Goal: Task Accomplishment & Management: Use online tool/utility

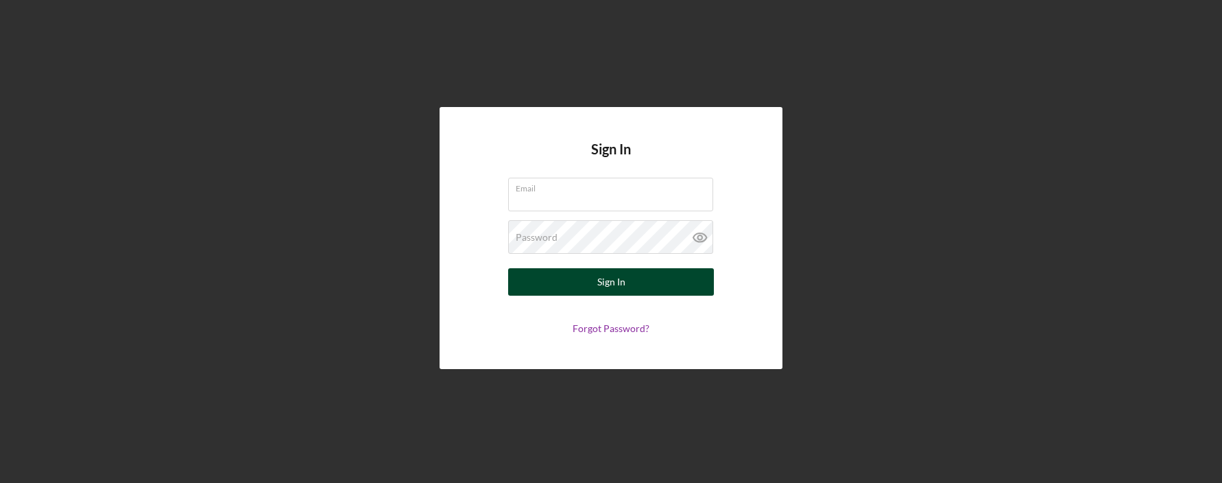
type input "[EMAIL_ADDRESS][DOMAIN_NAME]"
click at [590, 282] on button "Sign In" at bounding box center [611, 281] width 206 height 27
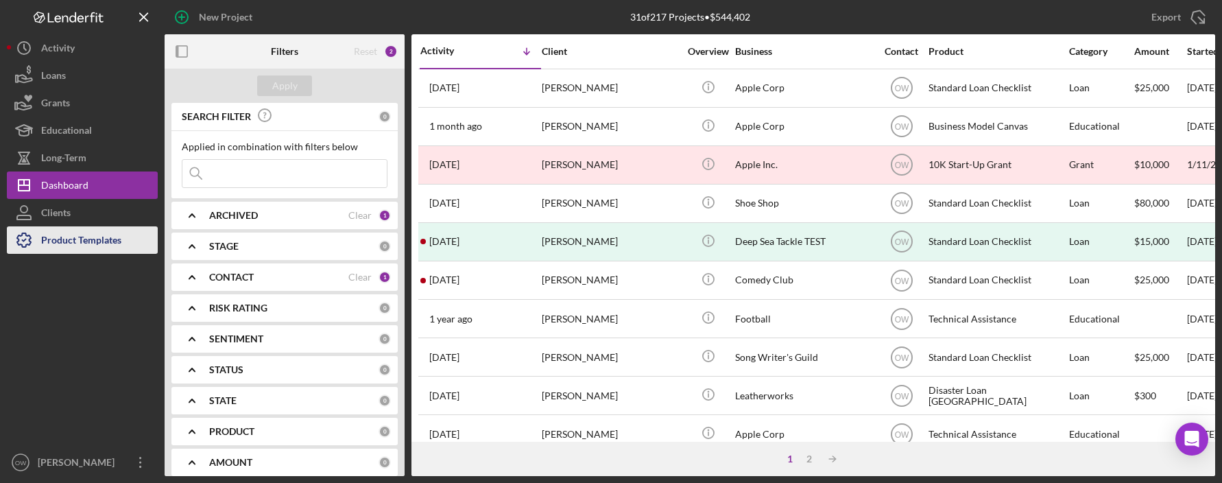
click at [59, 246] on div "Product Templates" at bounding box center [81, 241] width 80 height 31
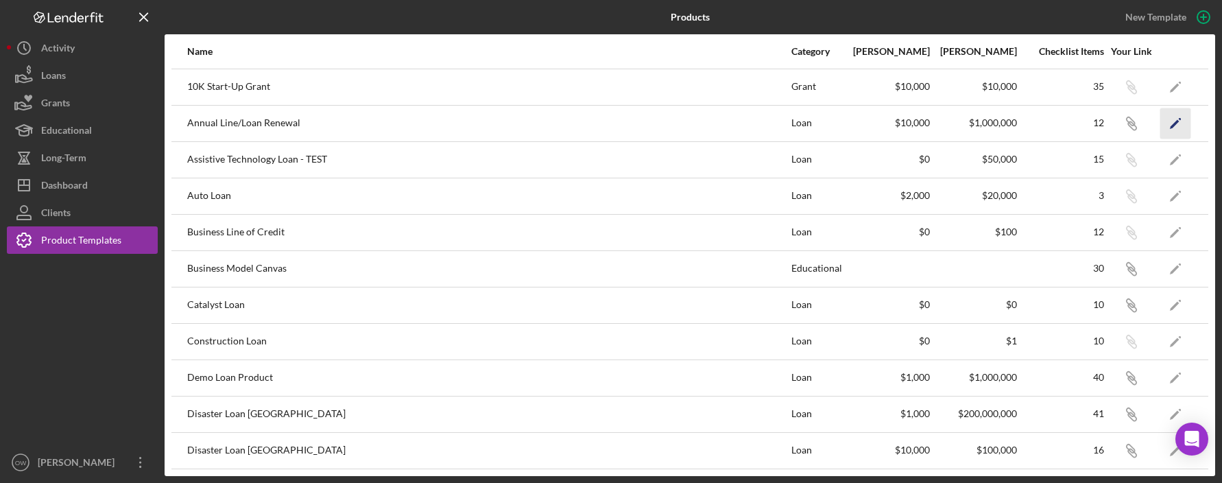
click at [862, 121] on polygon "button" at bounding box center [1175, 124] width 10 height 10
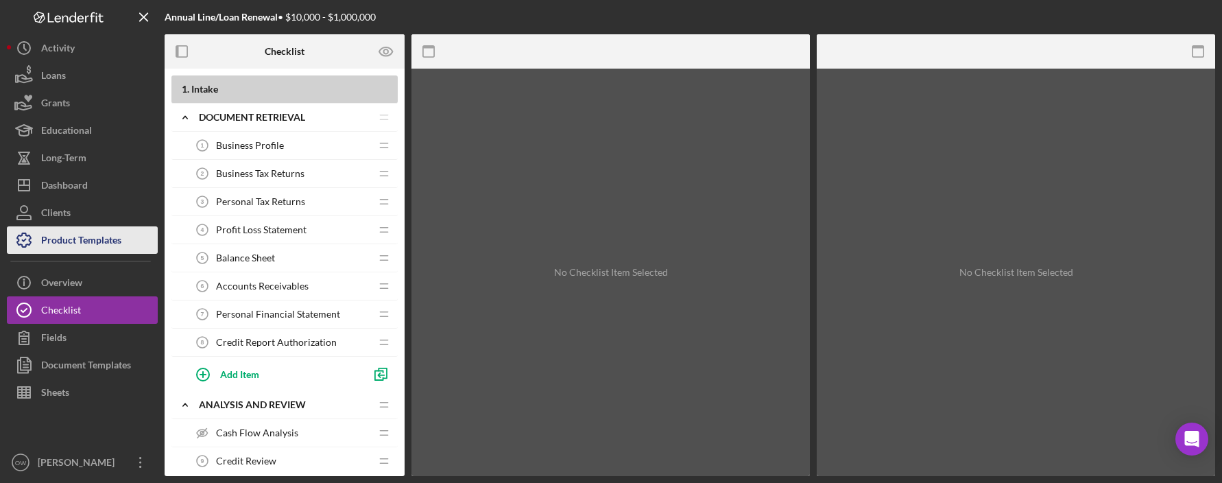
click at [93, 244] on div "Product Templates" at bounding box center [81, 241] width 80 height 31
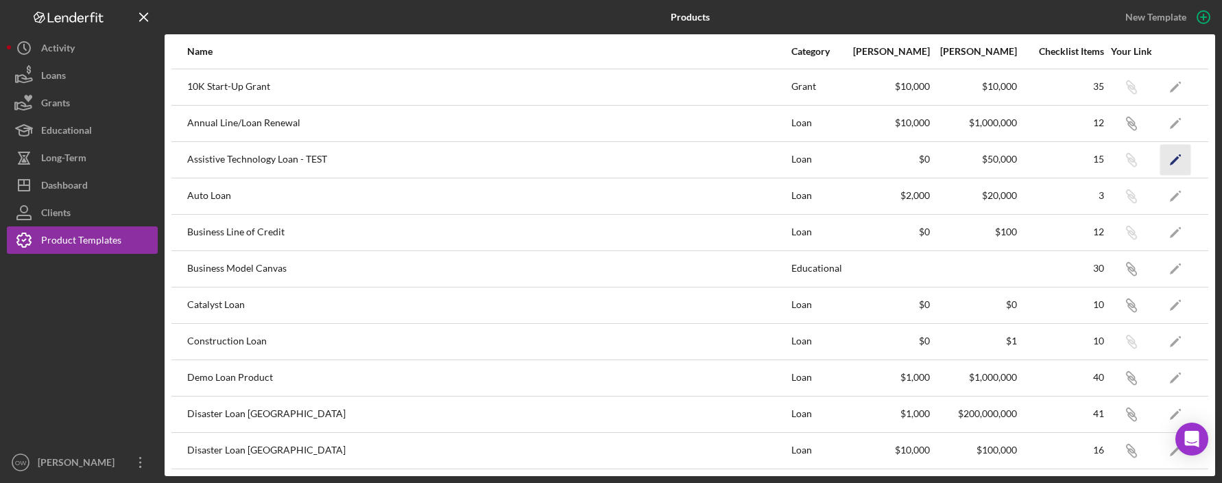
click at [862, 168] on icon "Icon/Edit" at bounding box center [1175, 159] width 31 height 31
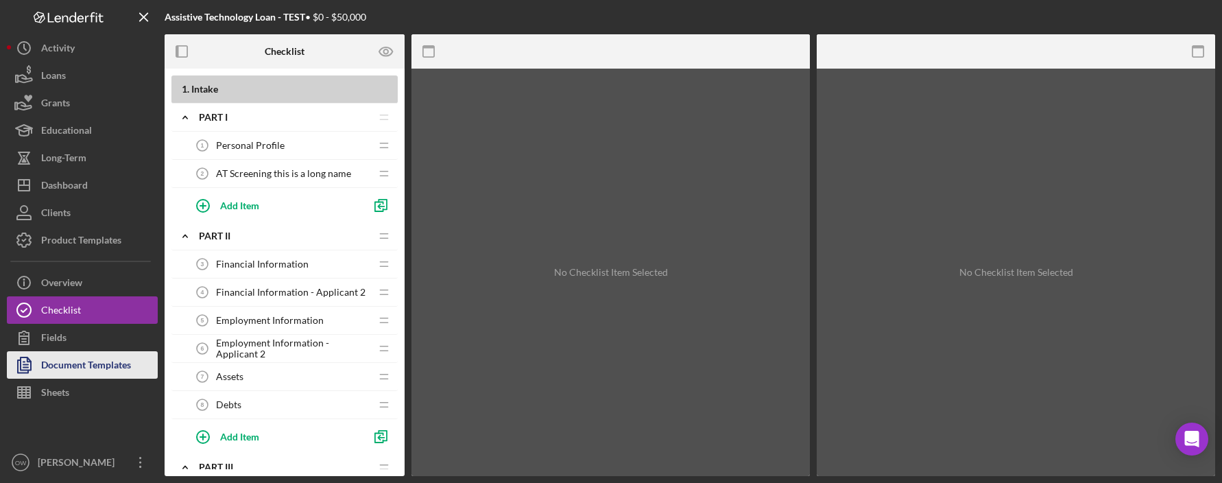
click at [84, 362] on div "Document Templates" at bounding box center [86, 366] width 90 height 31
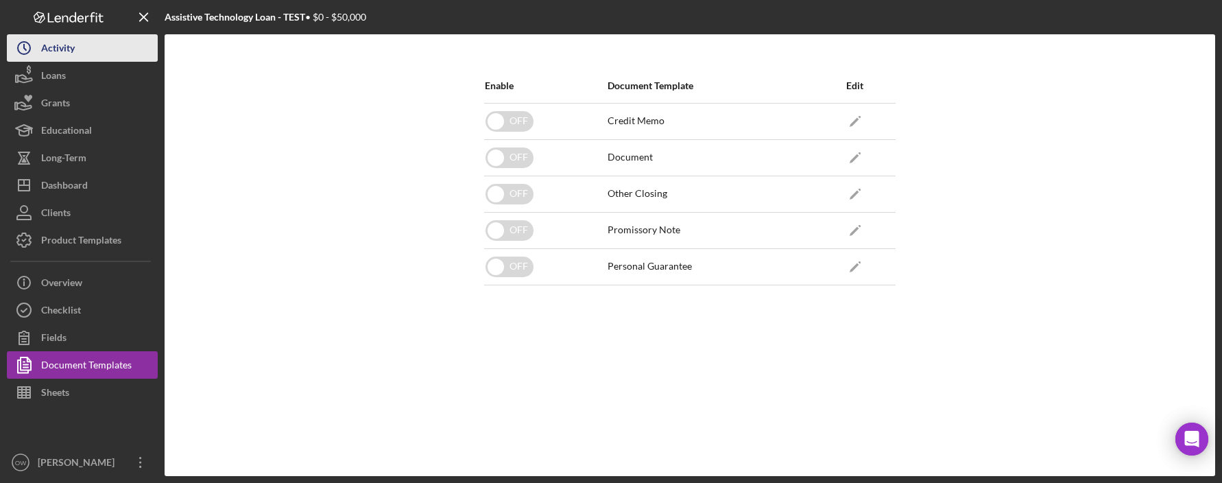
click at [54, 38] on div "Activity" at bounding box center [58, 49] width 34 height 31
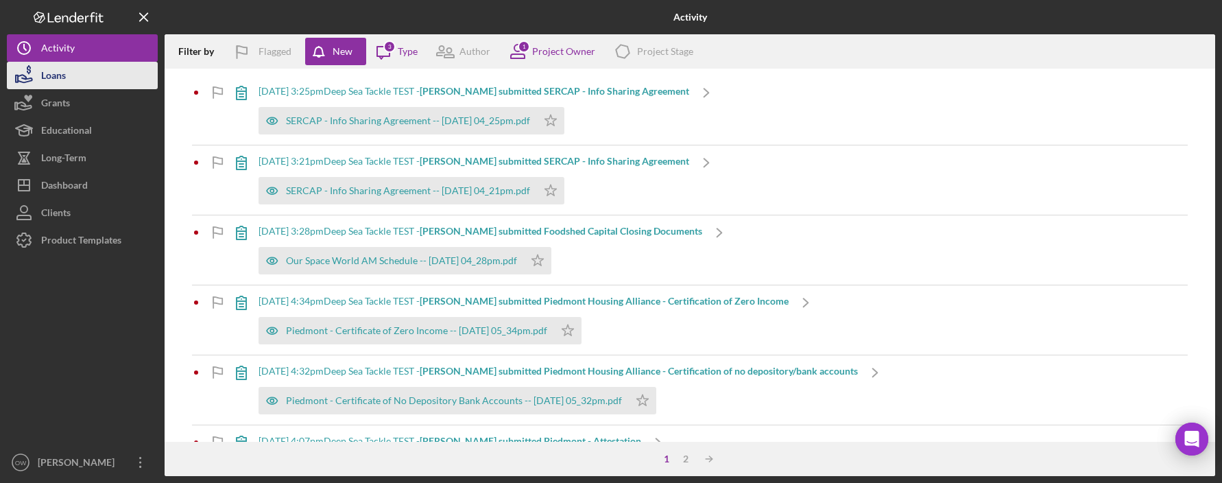
click at [112, 79] on button "Loans" at bounding box center [82, 75] width 151 height 27
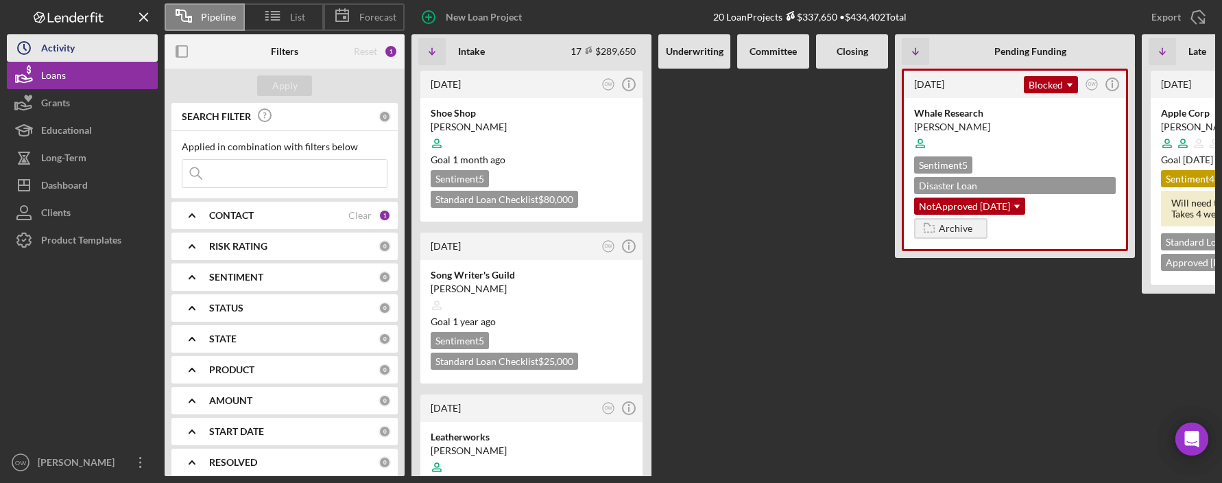
click at [100, 45] on button "Icon/History Activity" at bounding box center [82, 47] width 151 height 27
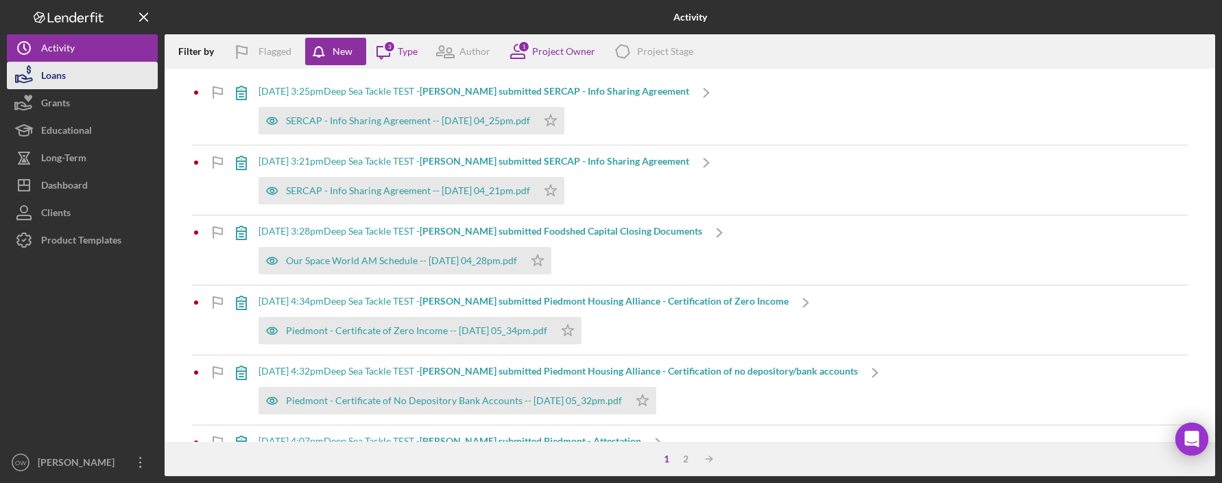
click at [75, 77] on button "Loans" at bounding box center [82, 75] width 151 height 27
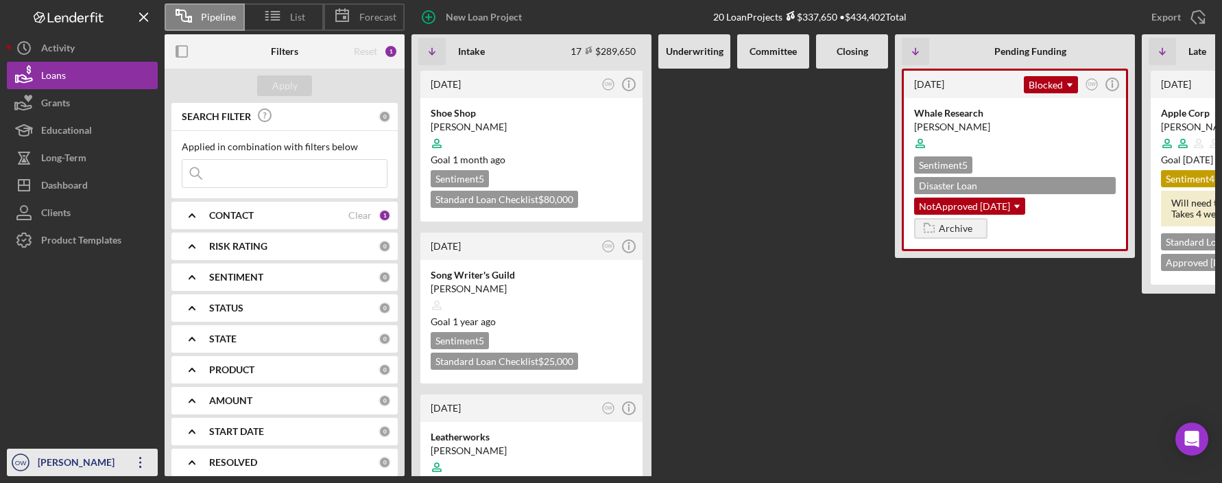
click at [55, 459] on div "[PERSON_NAME]" at bounding box center [78, 463] width 89 height 31
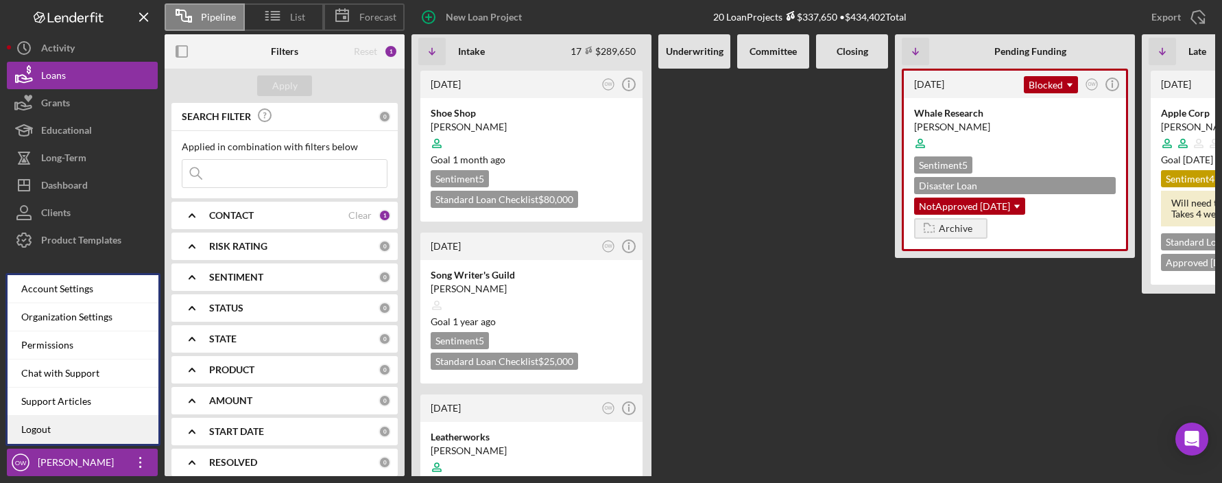
click at [64, 434] on link "Logout" at bounding box center [83, 430] width 151 height 28
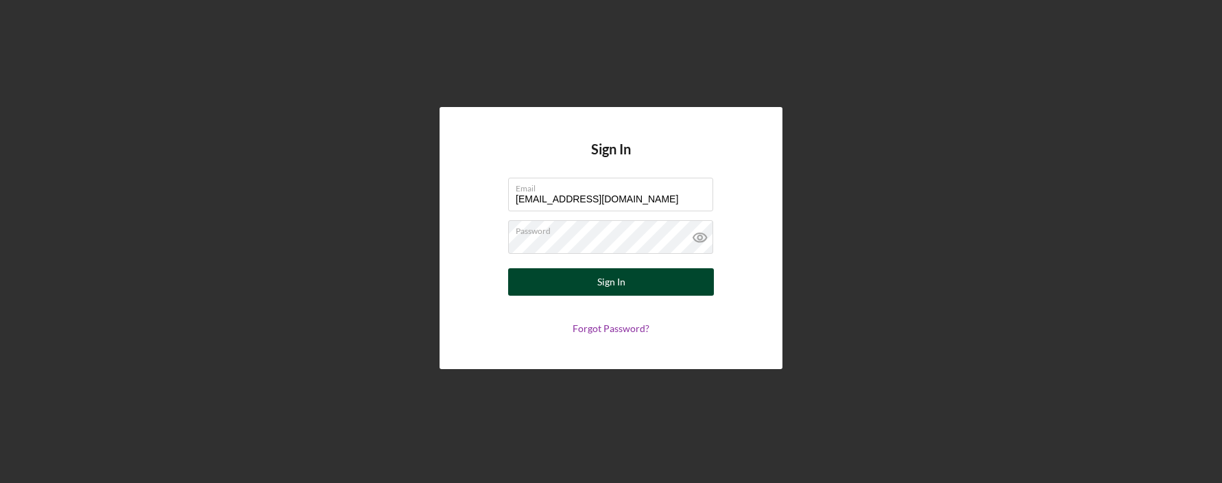
click at [606, 285] on div "Sign In" at bounding box center [611, 281] width 28 height 27
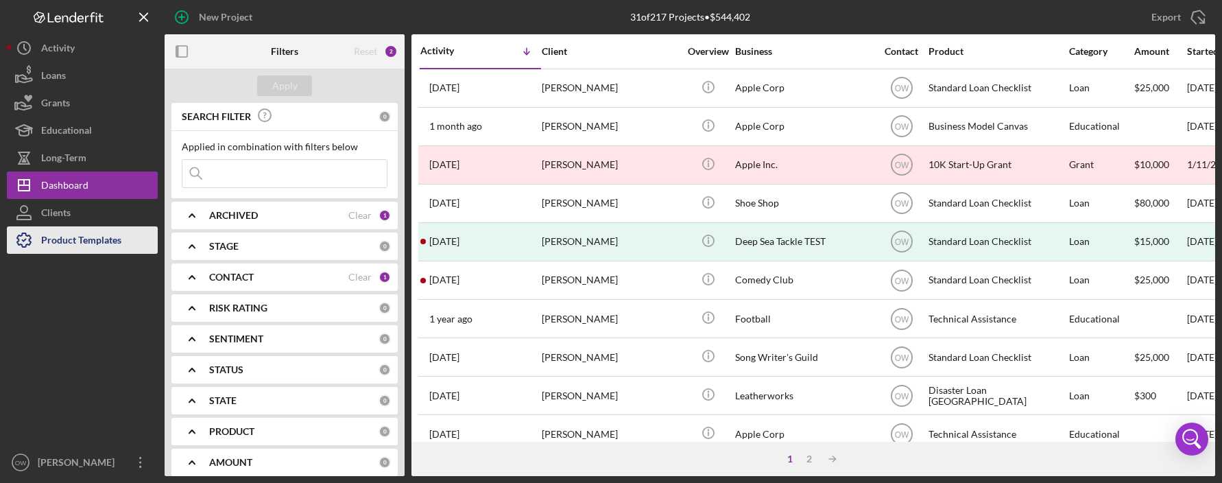
click at [50, 237] on div "Product Templates" at bounding box center [81, 241] width 80 height 31
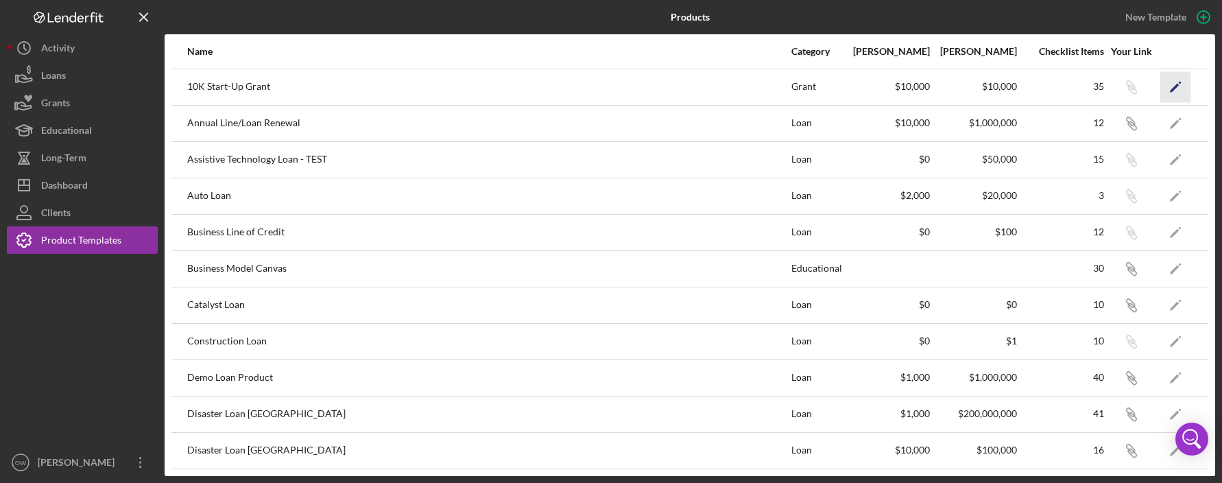
click at [1177, 86] on icon "Icon/Edit" at bounding box center [1175, 86] width 31 height 31
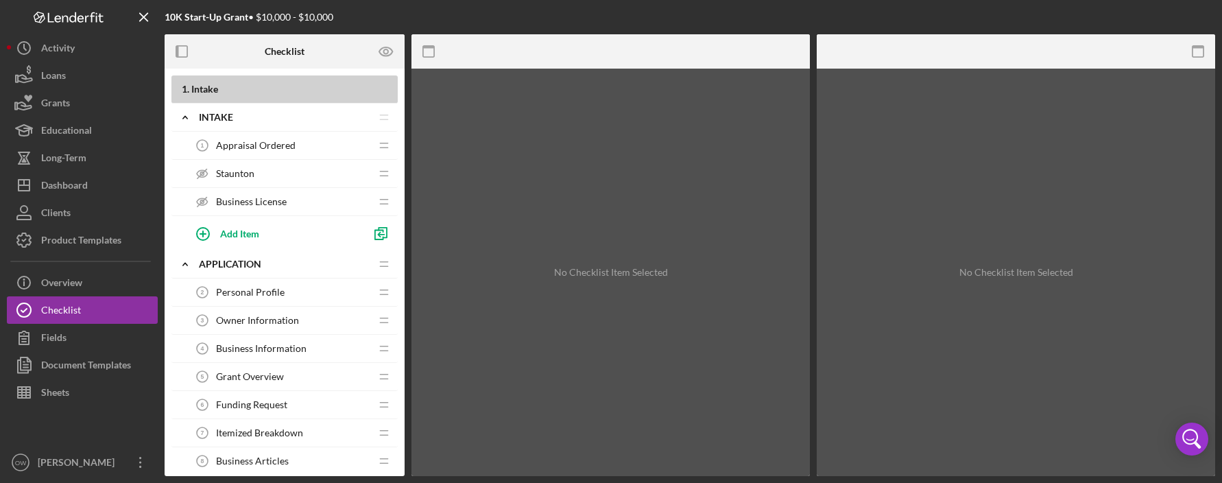
click at [350, 141] on div "Appraisal Ordered 1 Appraisal Ordered" at bounding box center [280, 145] width 182 height 27
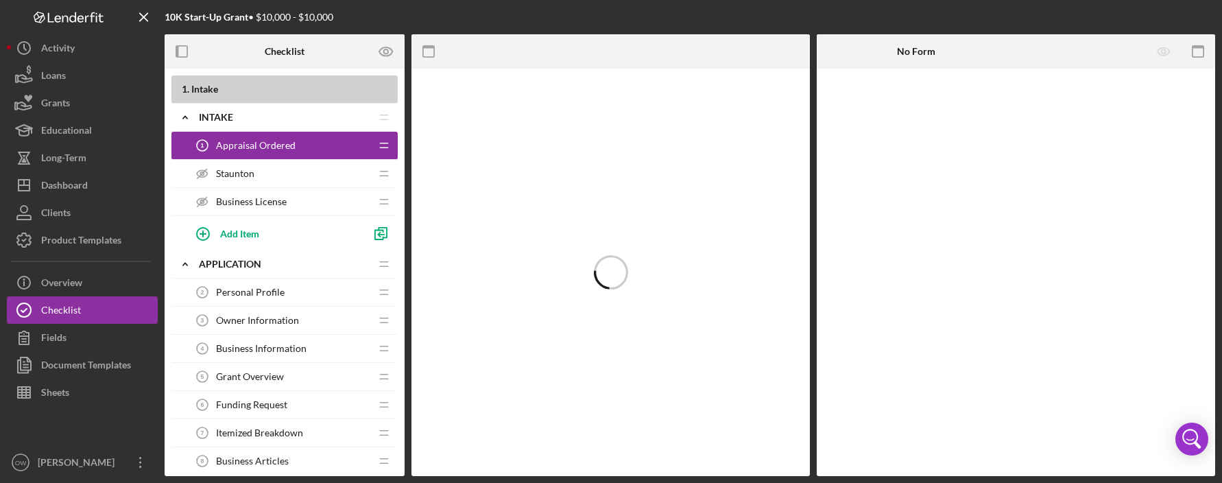
drag, startPoint x: 321, startPoint y: 141, endPoint x: 320, endPoint y: 178, distance: 37.7
